Goal: Information Seeking & Learning: Learn about a topic

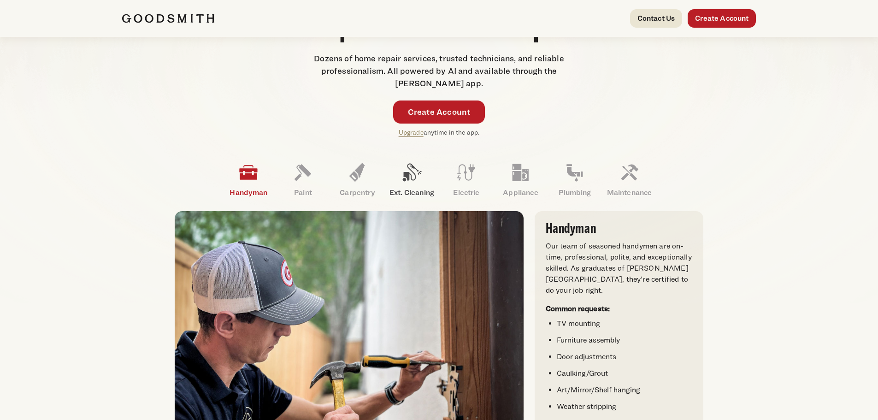
scroll to position [230, 0]
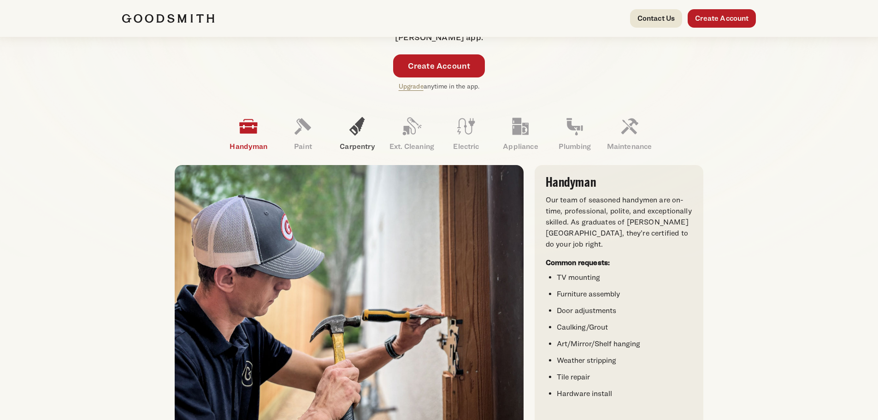
click at [364, 132] on icon at bounding box center [357, 126] width 22 height 22
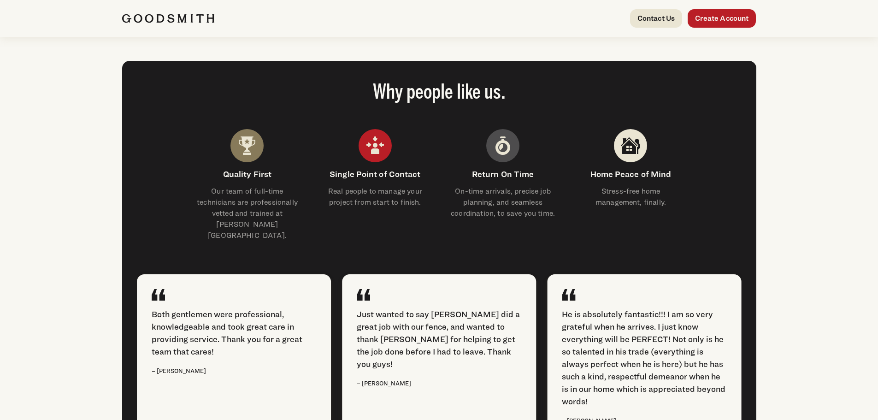
scroll to position [1152, 0]
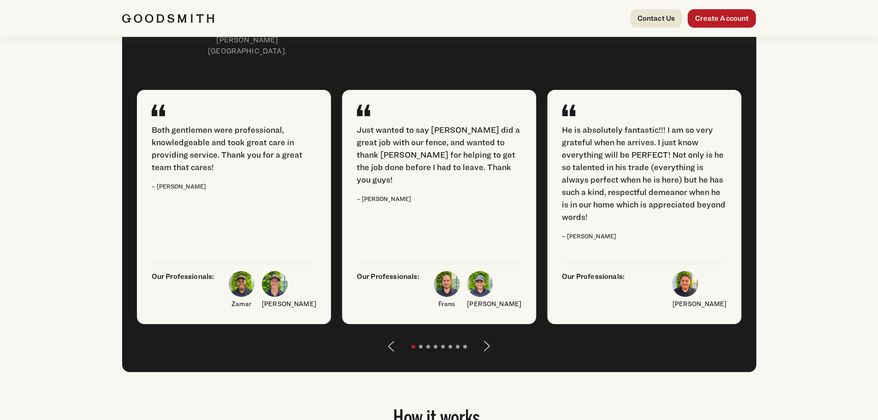
click at [484, 352] on button "Next" at bounding box center [487, 346] width 22 height 22
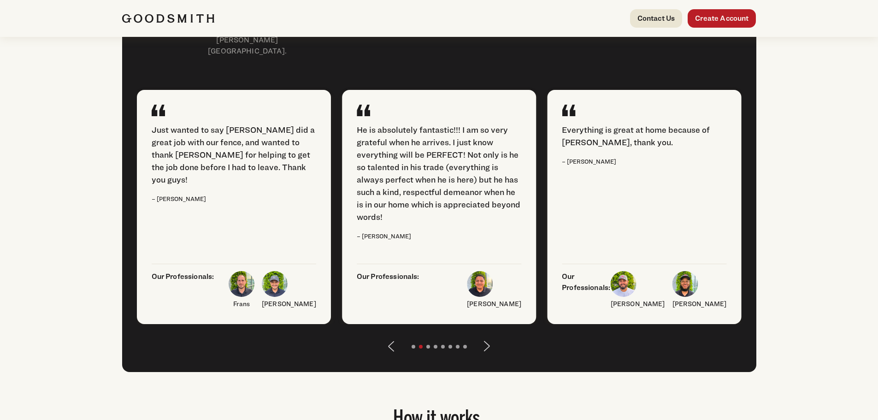
click at [489, 354] on button "Next" at bounding box center [487, 346] width 22 height 22
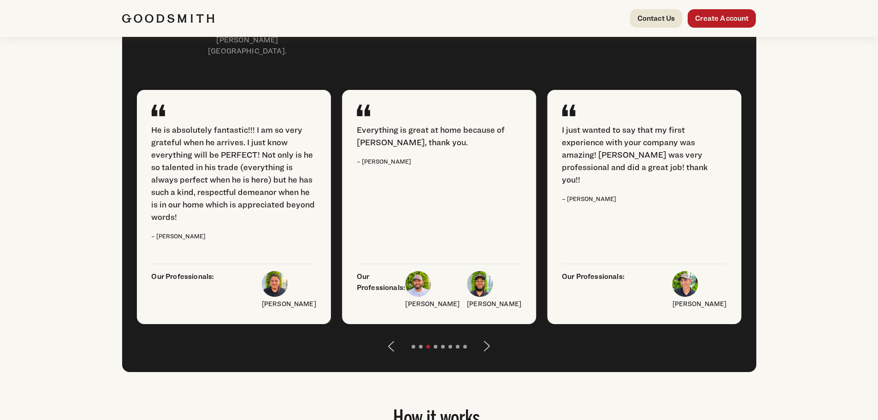
click at [489, 354] on button "Next" at bounding box center [487, 346] width 22 height 22
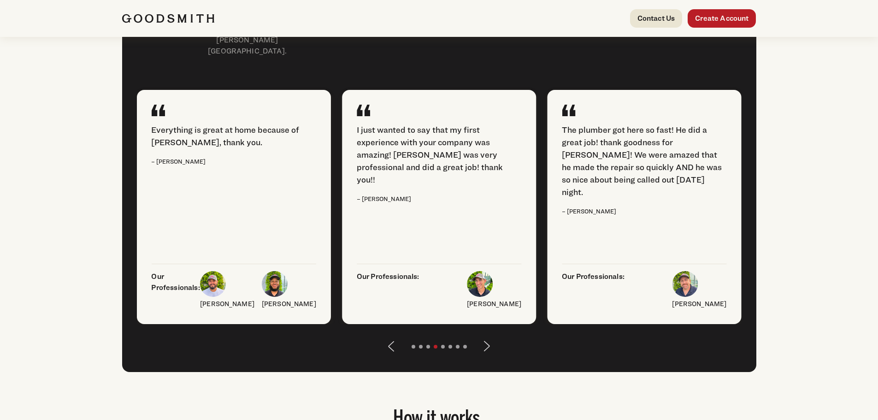
click at [490, 355] on button "Next" at bounding box center [487, 346] width 22 height 22
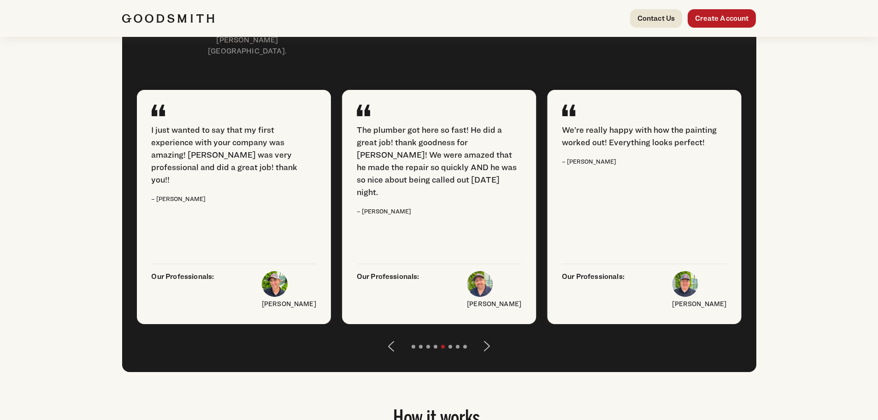
click at [490, 355] on button "Next" at bounding box center [487, 346] width 22 height 22
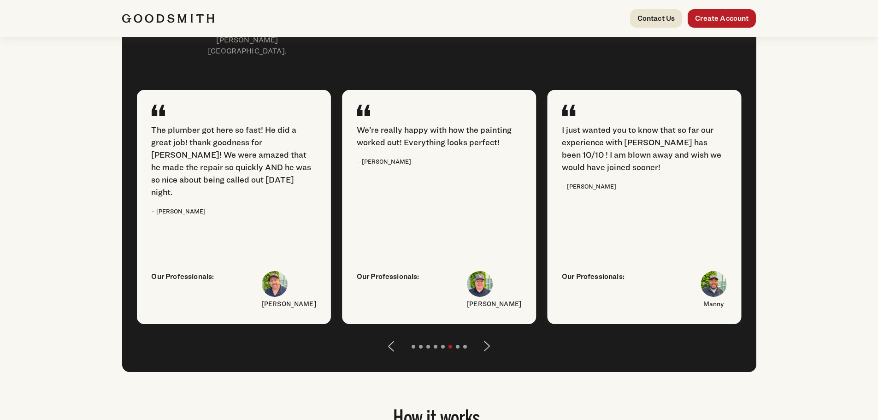
click at [490, 355] on button "Next" at bounding box center [487, 346] width 22 height 22
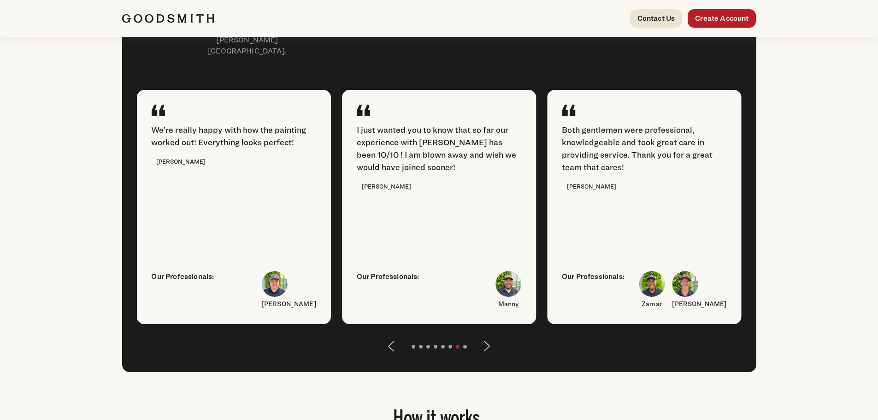
click at [490, 355] on button "Next" at bounding box center [487, 346] width 22 height 22
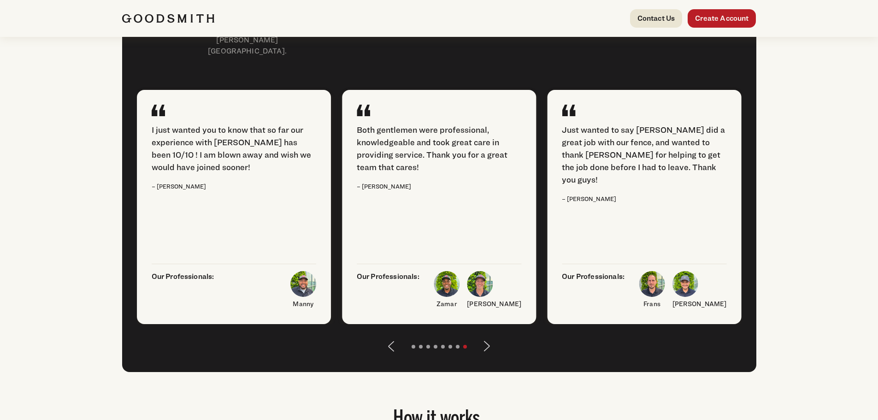
click at [490, 355] on button "Next" at bounding box center [487, 346] width 22 height 22
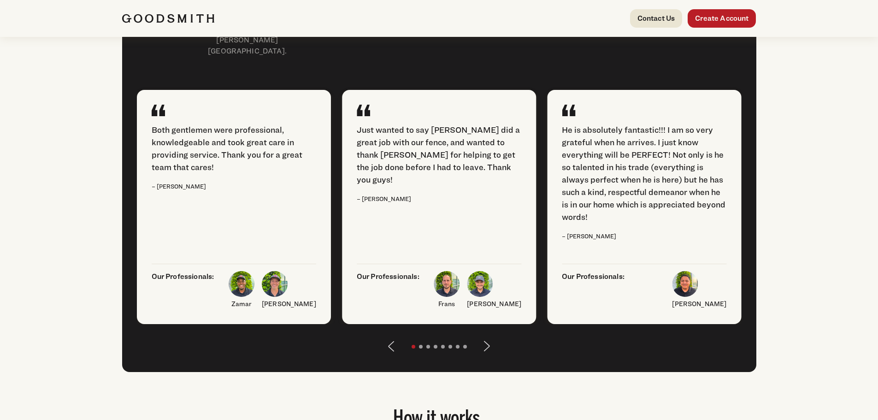
click at [490, 355] on button "Next" at bounding box center [487, 346] width 22 height 22
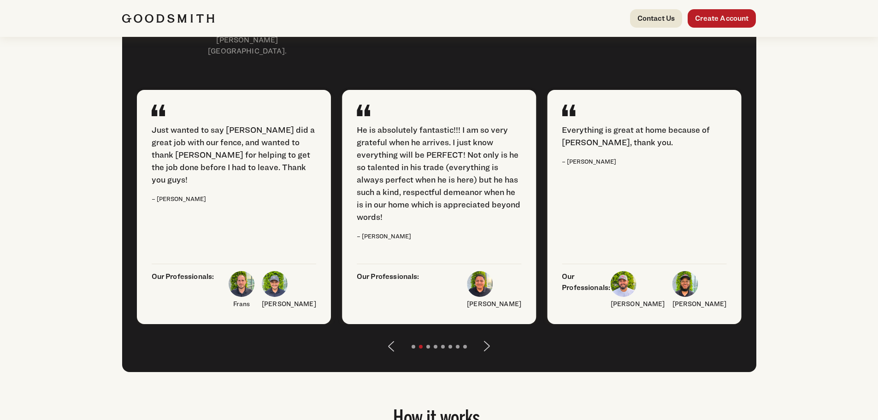
click at [490, 355] on button "Next" at bounding box center [487, 346] width 22 height 22
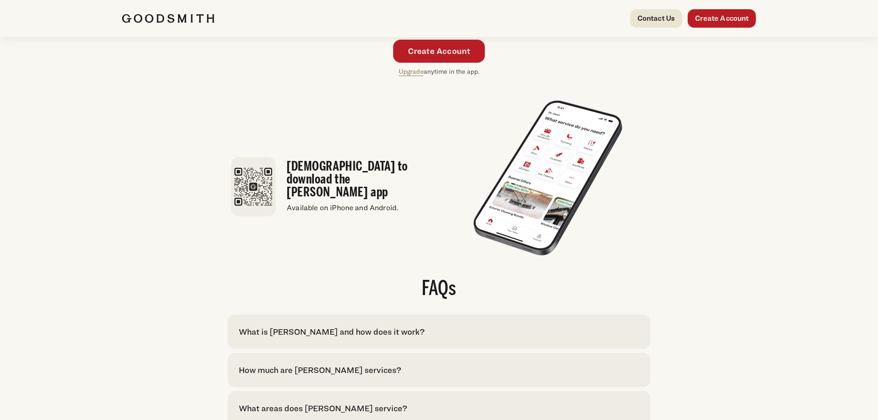
scroll to position [1844, 0]
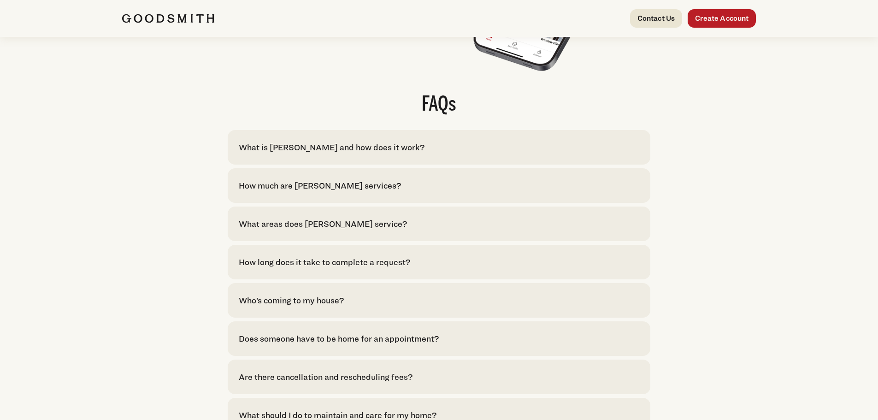
click at [296, 153] on div "What is [PERSON_NAME] and how does it work?" at bounding box center [332, 147] width 186 height 12
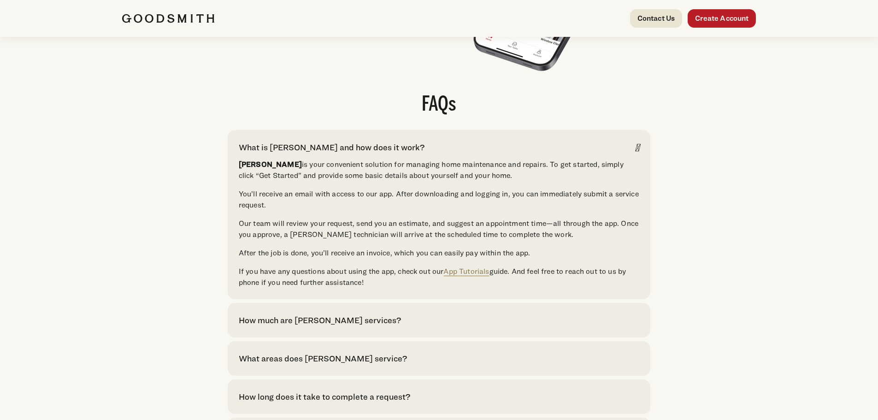
click at [318, 326] on div "How much are [PERSON_NAME] services?" at bounding box center [320, 320] width 162 height 12
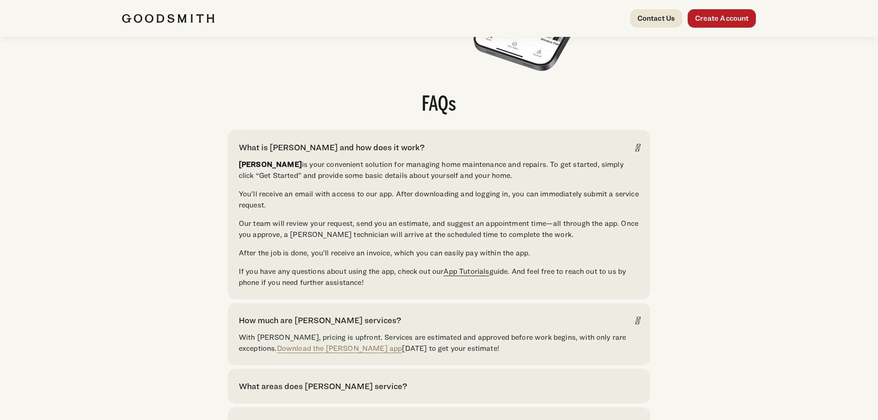
click at [466, 276] on link "App Tutorials" at bounding box center [466, 271] width 46 height 9
click at [475, 276] on link "App Tutorials" at bounding box center [466, 271] width 46 height 9
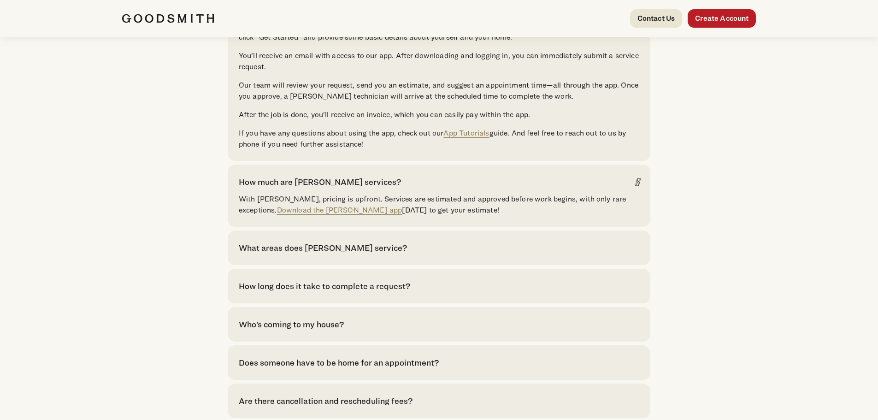
scroll to position [2074, 0]
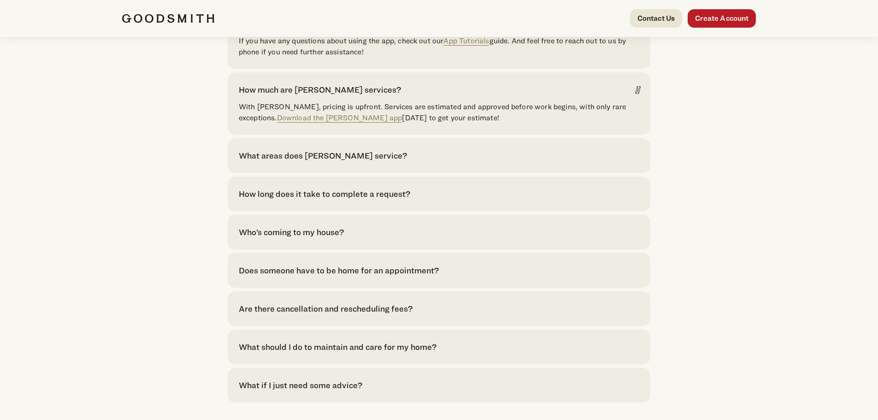
click at [276, 391] on div "What if I just need some advice?" at bounding box center [301, 385] width 124 height 12
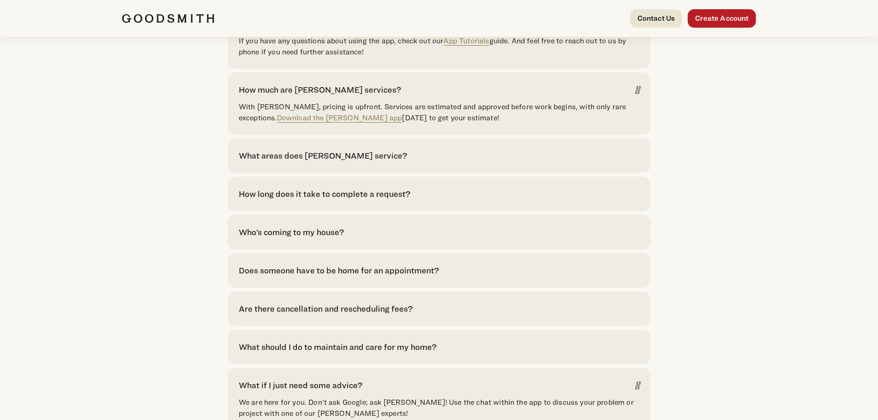
scroll to position [2212, 0]
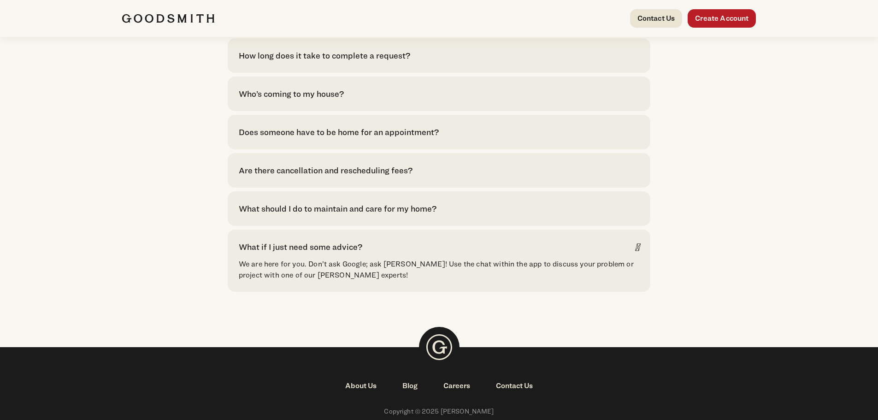
click at [298, 215] on div "What should I do to maintain and care for my home?" at bounding box center [338, 208] width 198 height 12
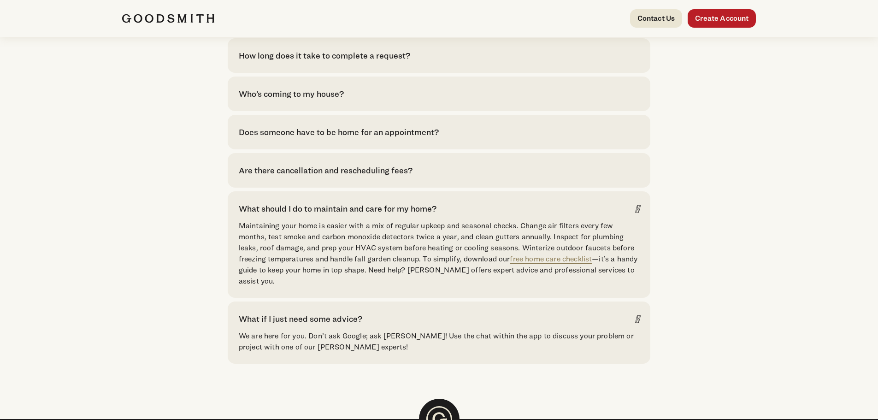
click at [302, 138] on div "Does someone have to be home for an appointment?" at bounding box center [339, 132] width 200 height 12
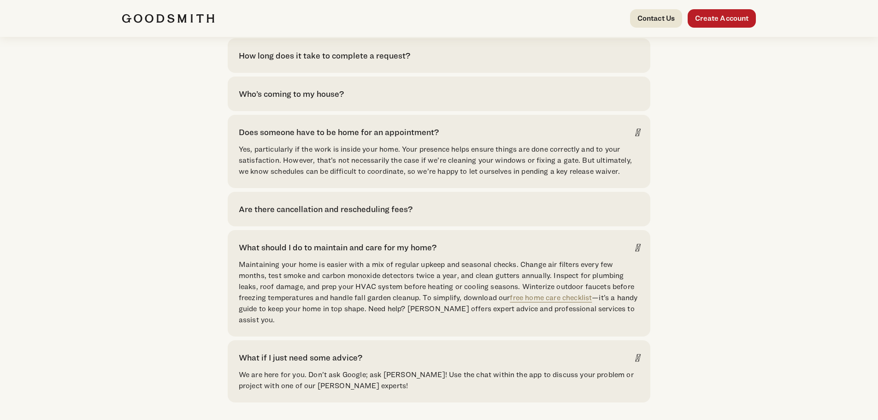
click at [343, 215] on div "Are there cancellation and rescheduling fees?" at bounding box center [326, 209] width 174 height 12
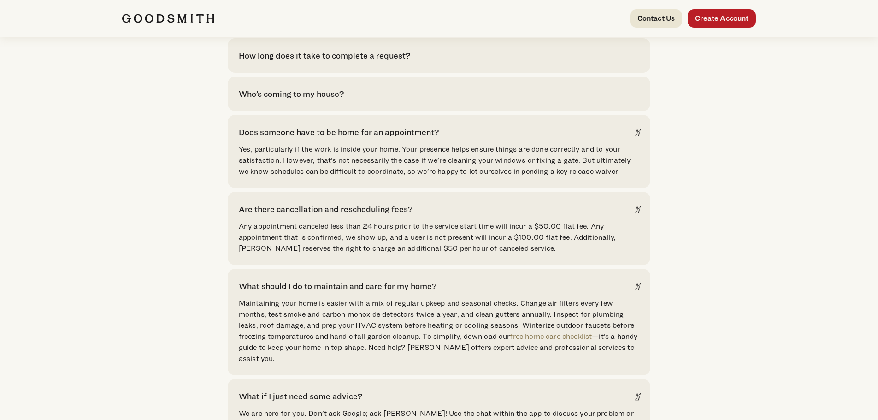
click at [280, 100] on div "Who’s coming to my house?" at bounding box center [291, 94] width 105 height 12
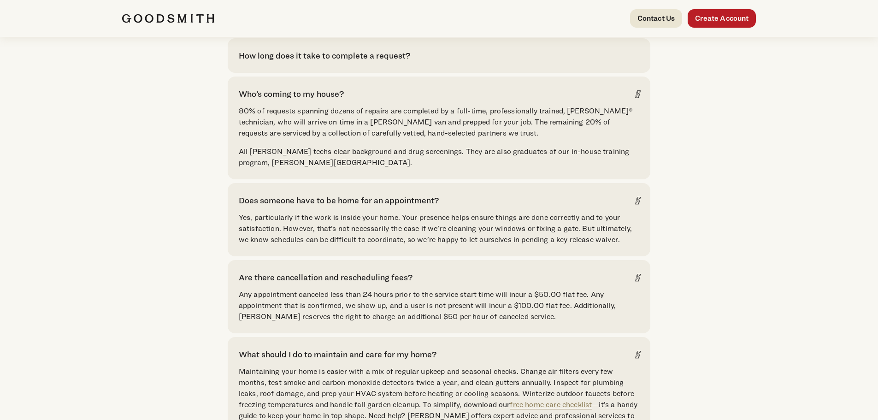
scroll to position [2074, 0]
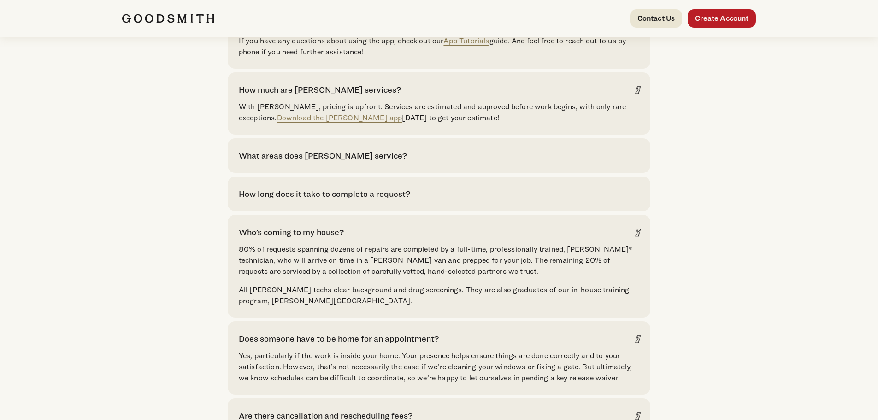
click at [308, 200] on div "How long does it take to complete a request?" at bounding box center [324, 194] width 171 height 12
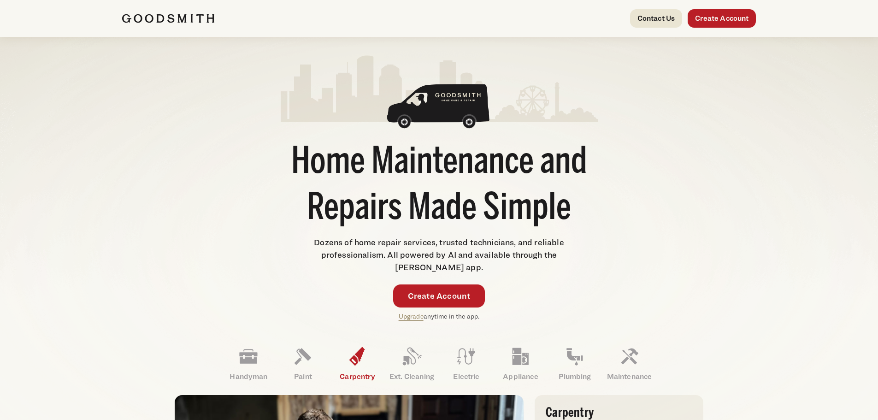
scroll to position [0, 0]
